Goal: Information Seeking & Learning: Find specific fact

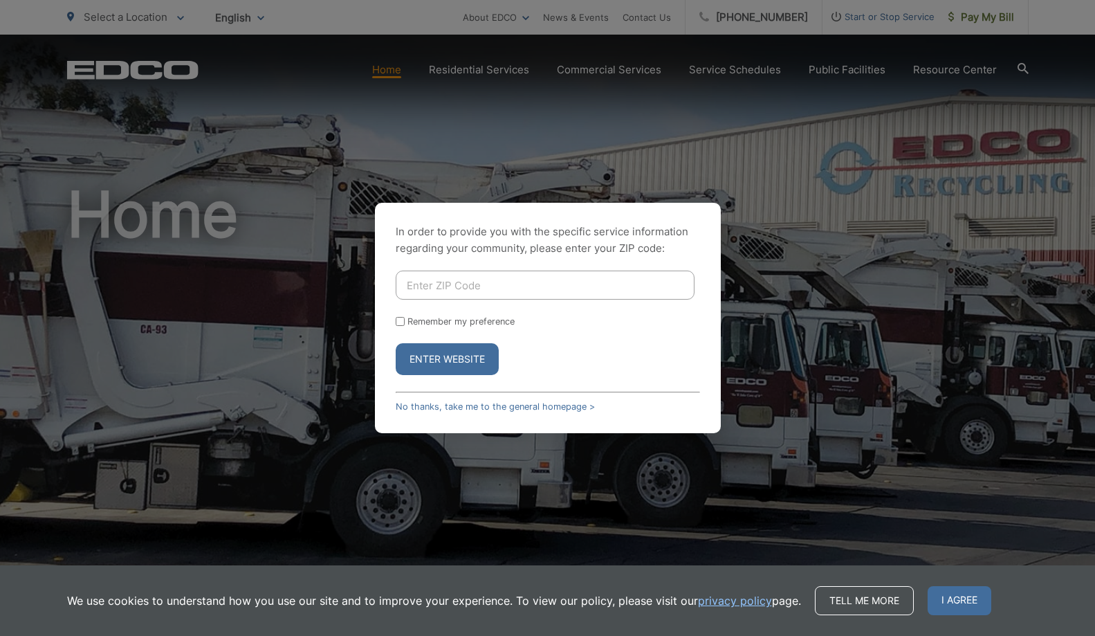
click at [425, 287] on input "Enter ZIP Code" at bounding box center [545, 285] width 299 height 29
type input "90245"
click at [459, 349] on button "Enter Website" at bounding box center [447, 359] width 103 height 32
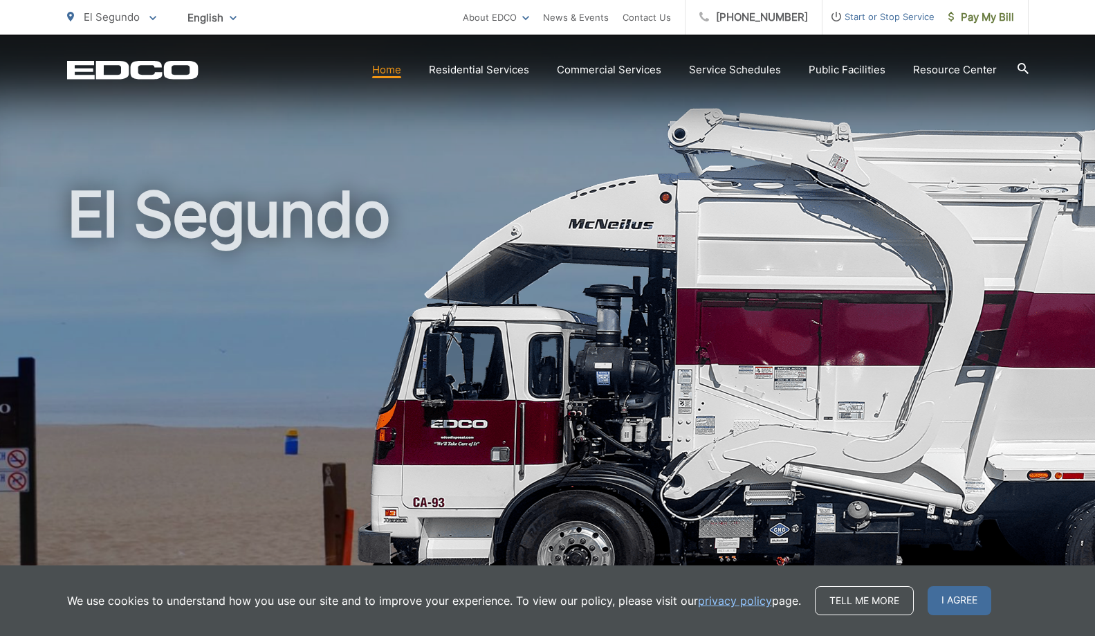
click at [1026, 68] on icon at bounding box center [1023, 68] width 11 height 11
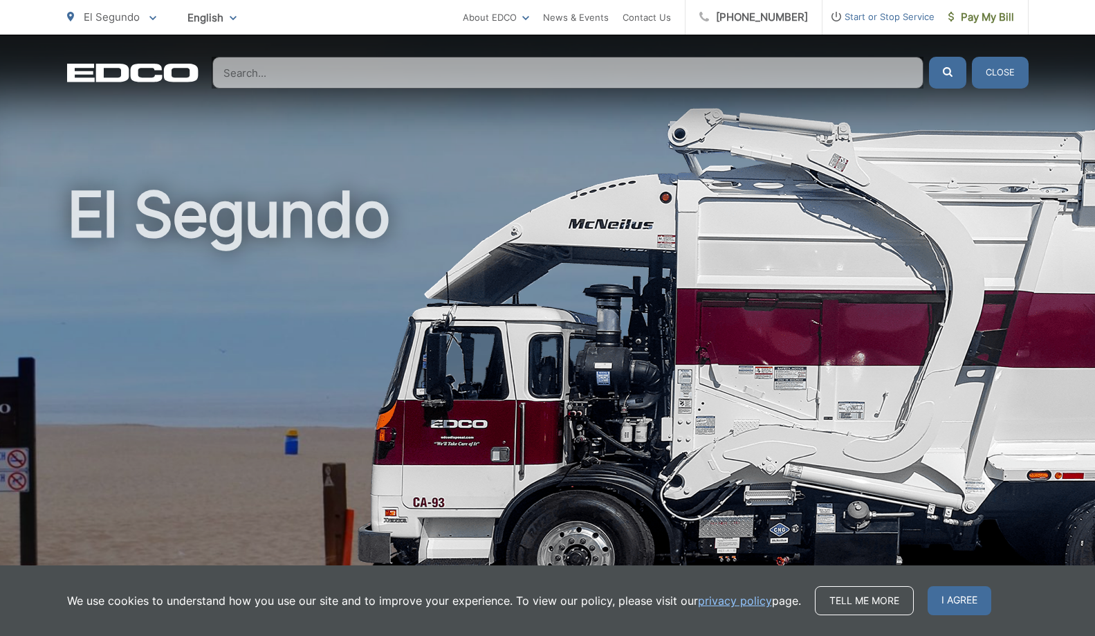
click at [796, 74] on input "Search" at bounding box center [567, 73] width 711 height 32
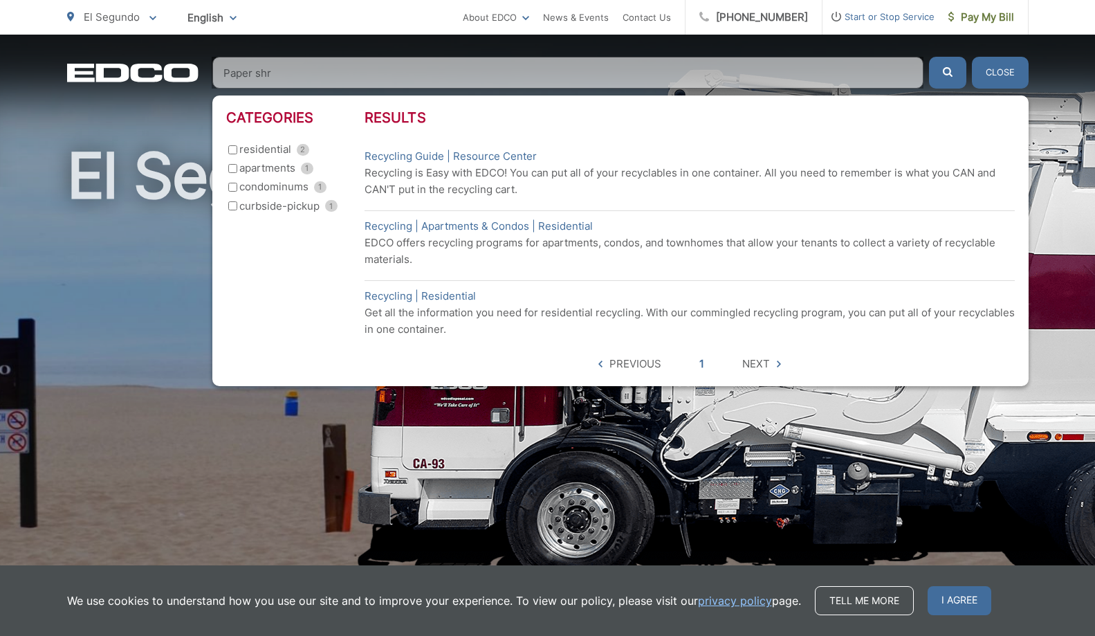
scroll to position [40, 0]
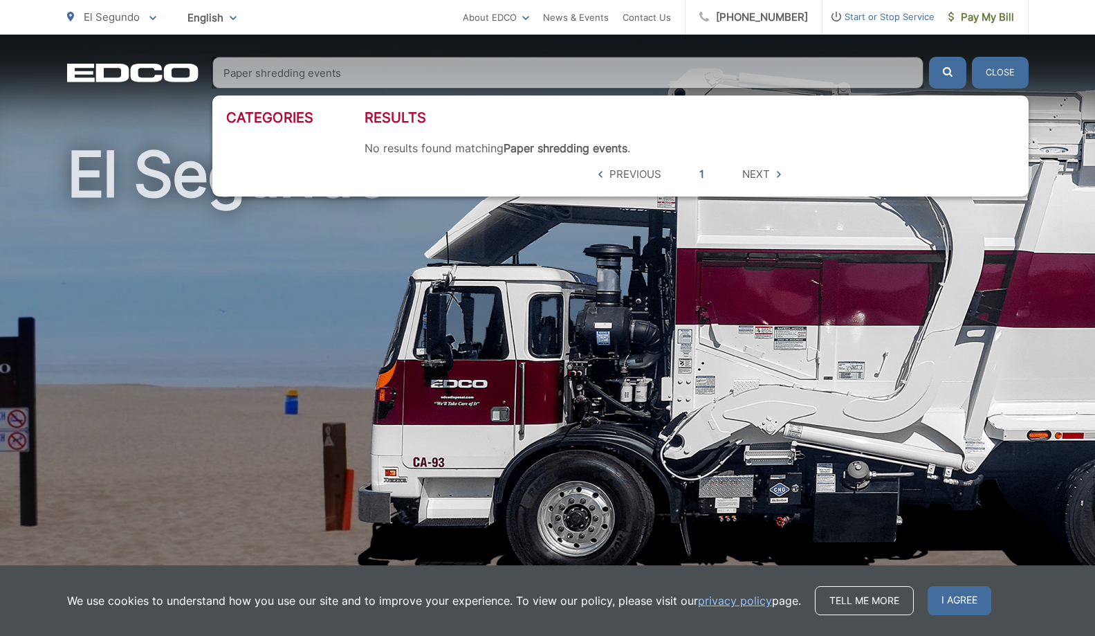
type input "Paper shredding events"
click at [947, 73] on button "submit" at bounding box center [947, 73] width 37 height 32
click at [583, 17] on link "News & Events" at bounding box center [576, 17] width 66 height 17
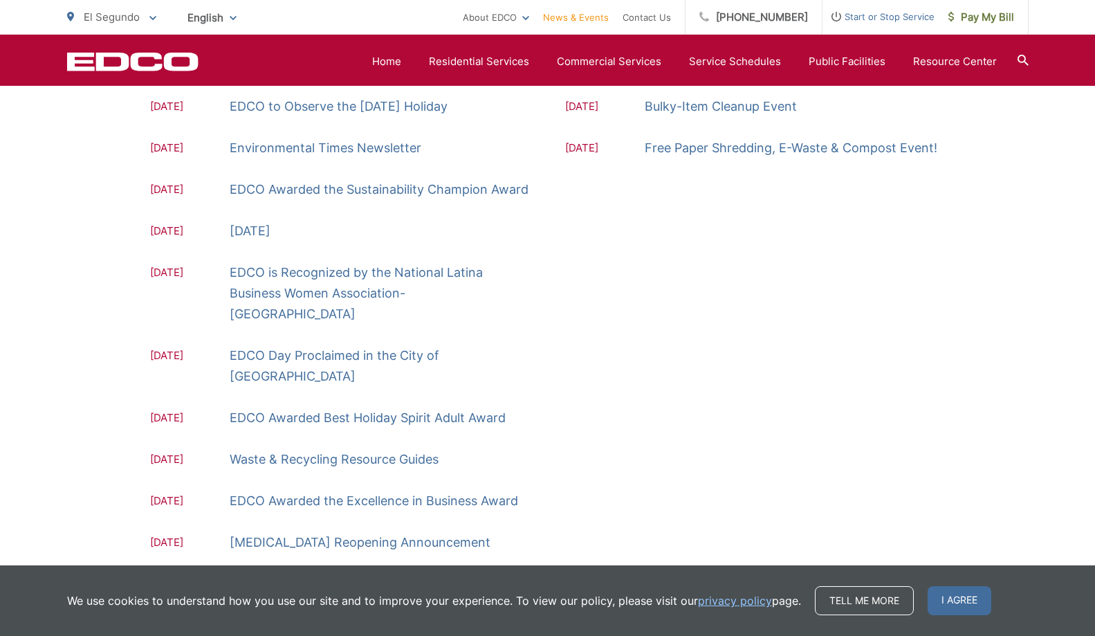
scroll to position [313, 0]
click at [699, 143] on link "Free Paper Shredding, E-Waste & Compost Event!" at bounding box center [791, 146] width 293 height 21
